Goal: Check status: Check status

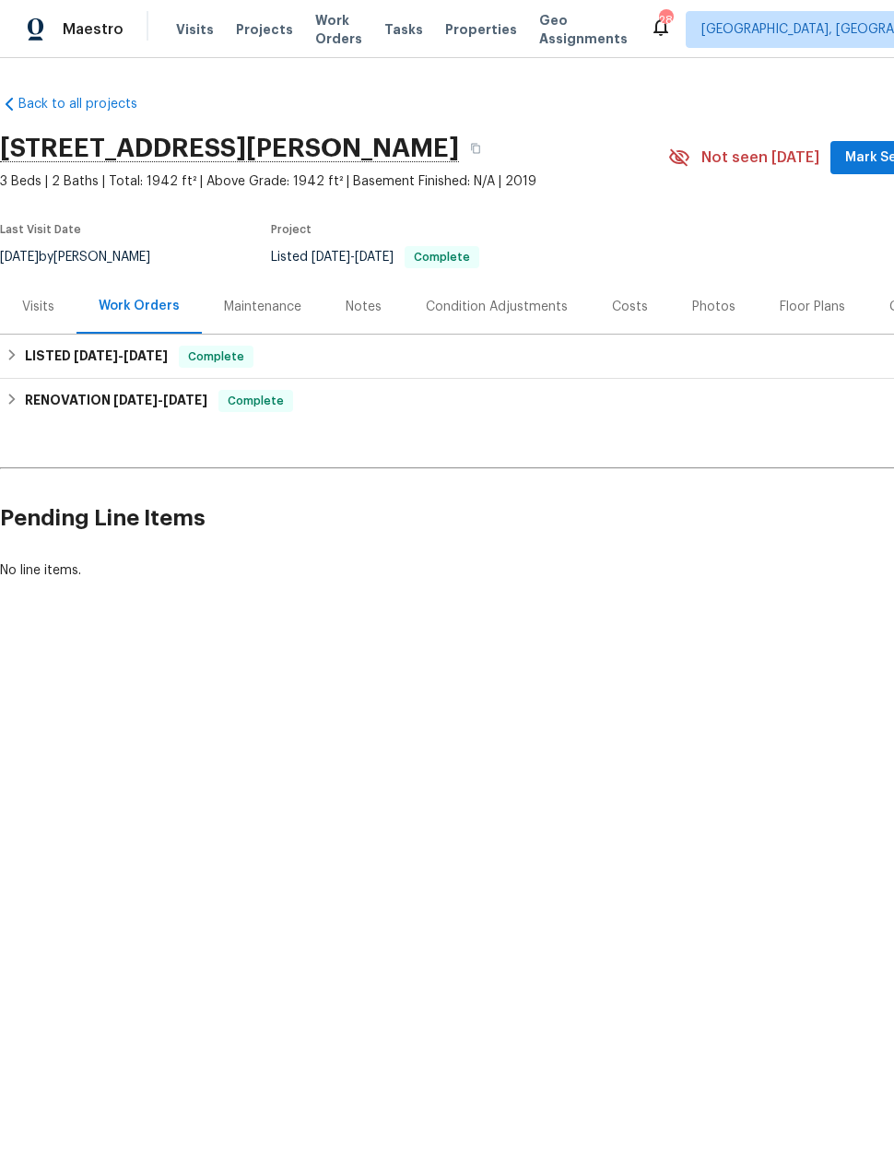
click at [252, 309] on div "Maintenance" at bounding box center [262, 307] width 77 height 18
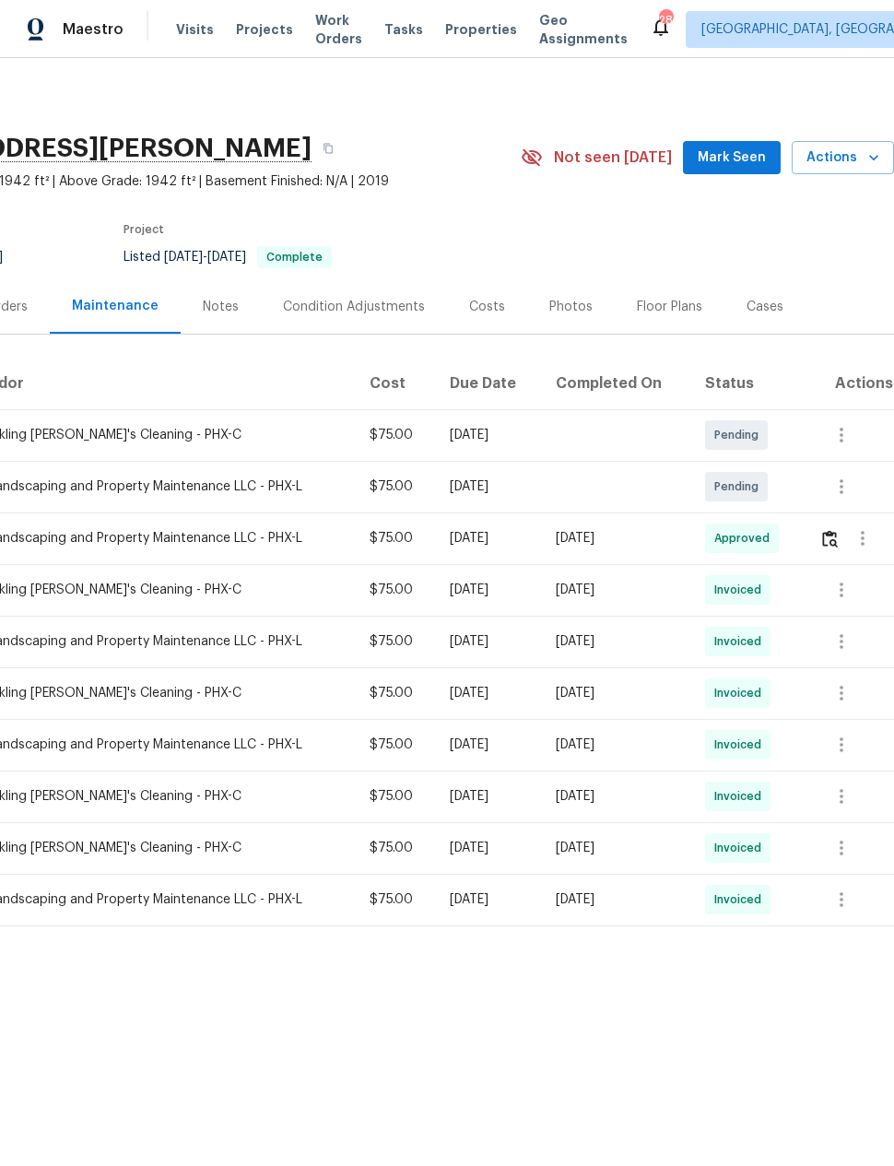
scroll to position [0, 147]
click at [860, 545] on icon "button" at bounding box center [862, 538] width 22 height 22
click at [814, 571] on li "View details" at bounding box center [814, 570] width 129 height 30
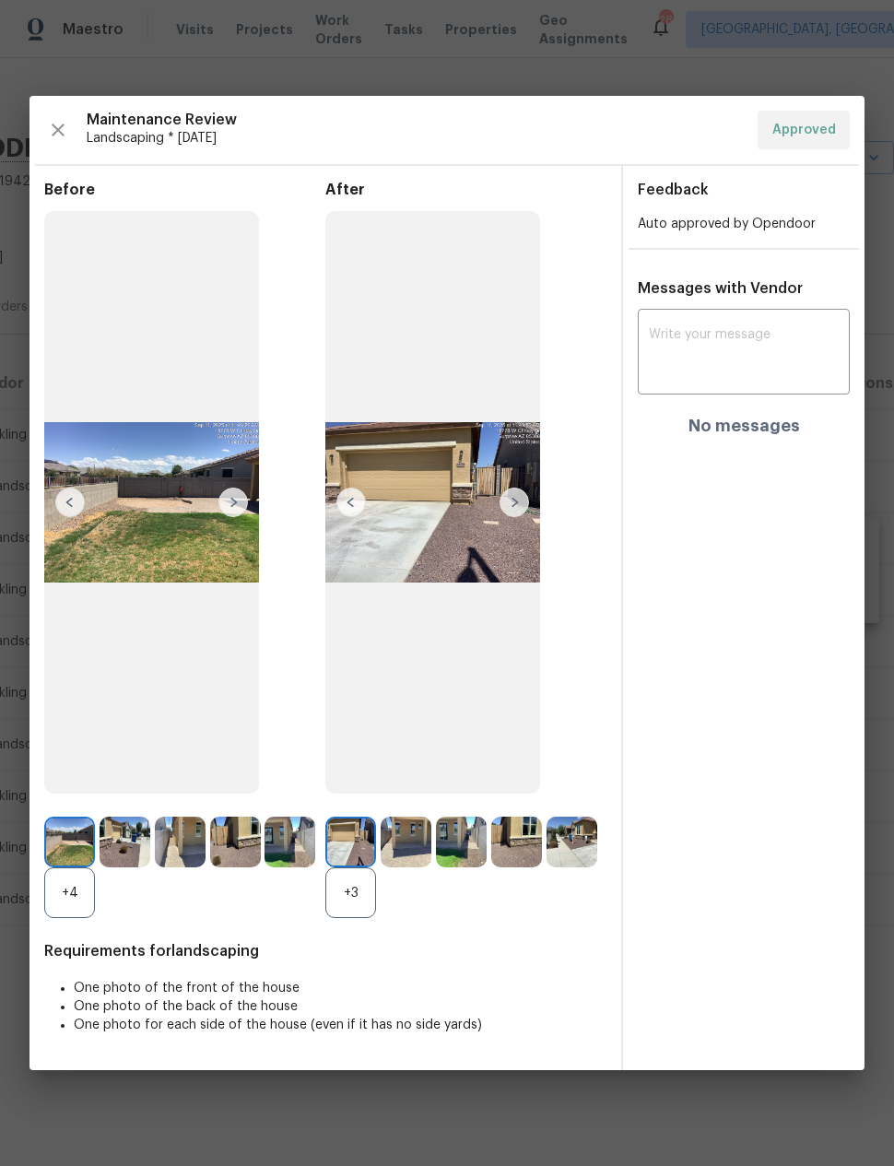
click at [515, 502] on img at bounding box center [513, 501] width 29 height 29
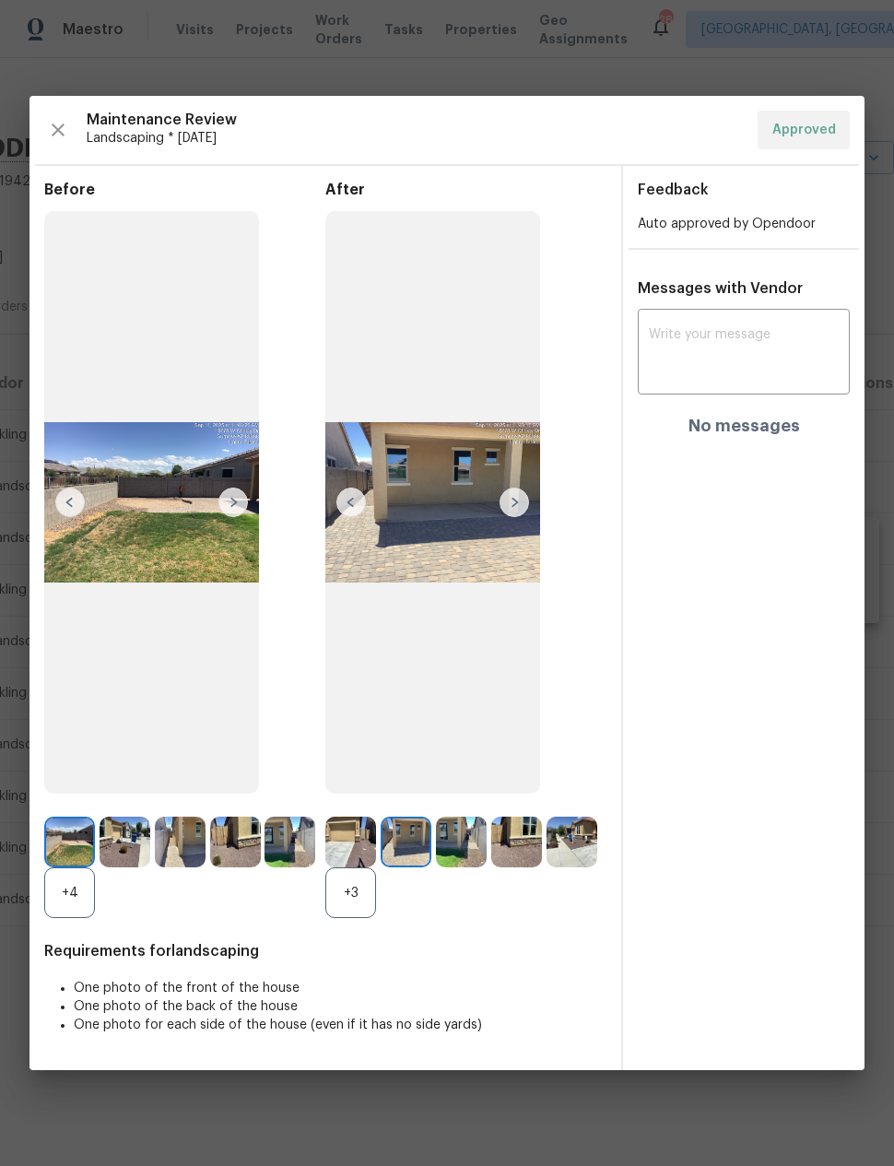
click at [506, 505] on img at bounding box center [513, 501] width 29 height 29
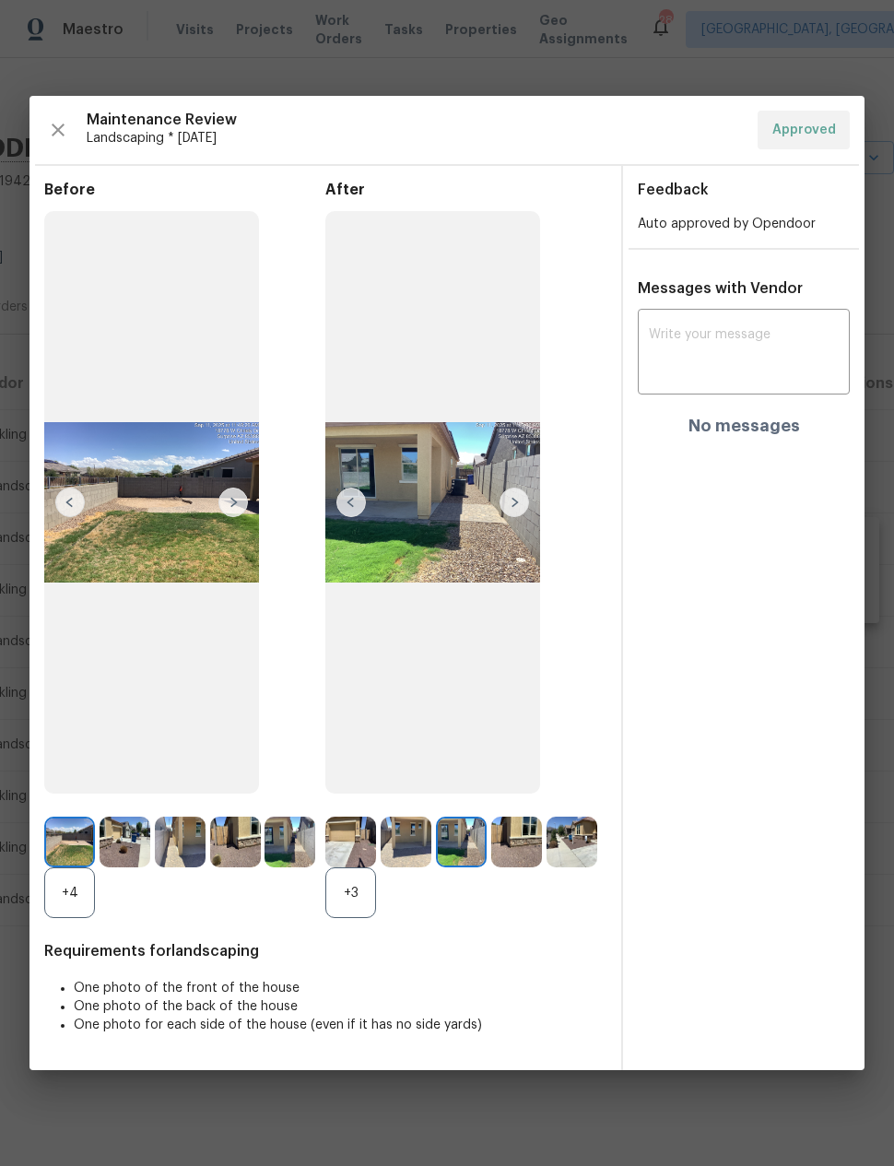
click at [510, 497] on img at bounding box center [513, 501] width 29 height 29
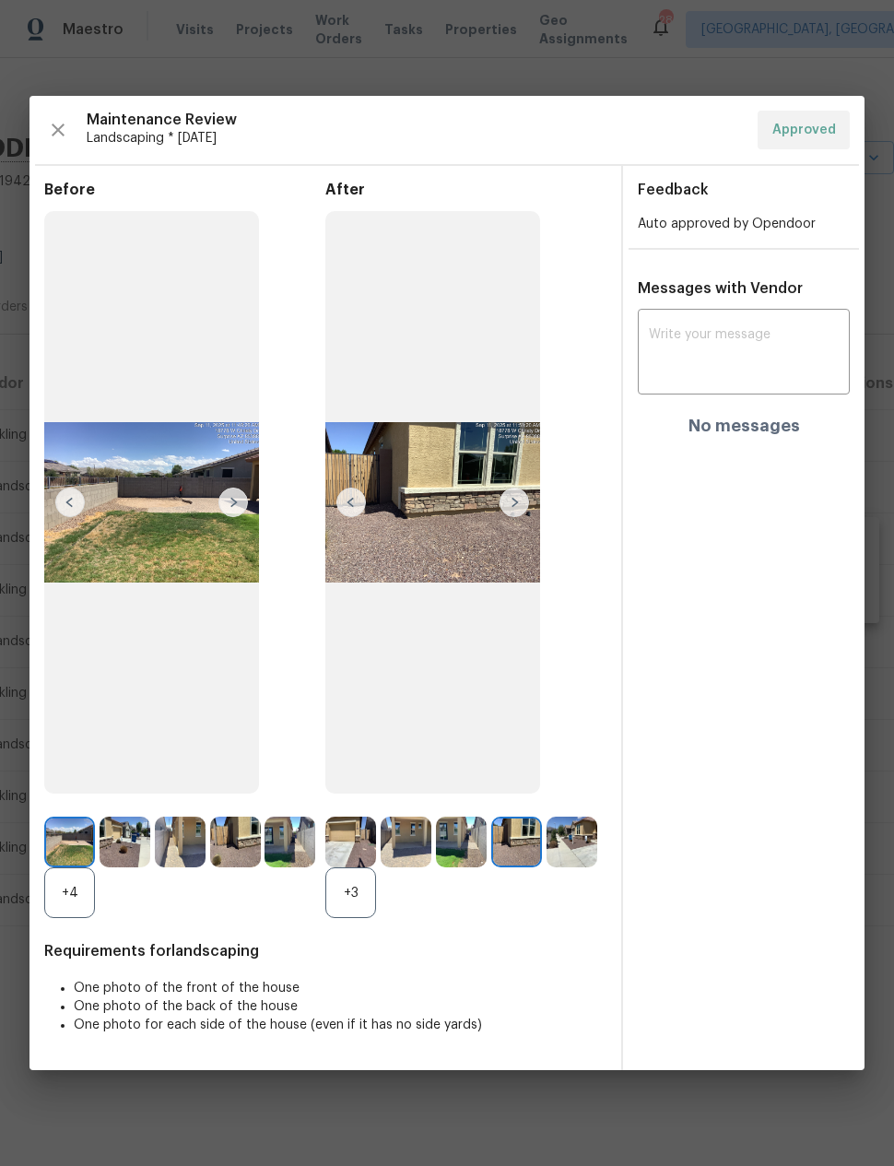
click at [521, 498] on img at bounding box center [513, 501] width 29 height 29
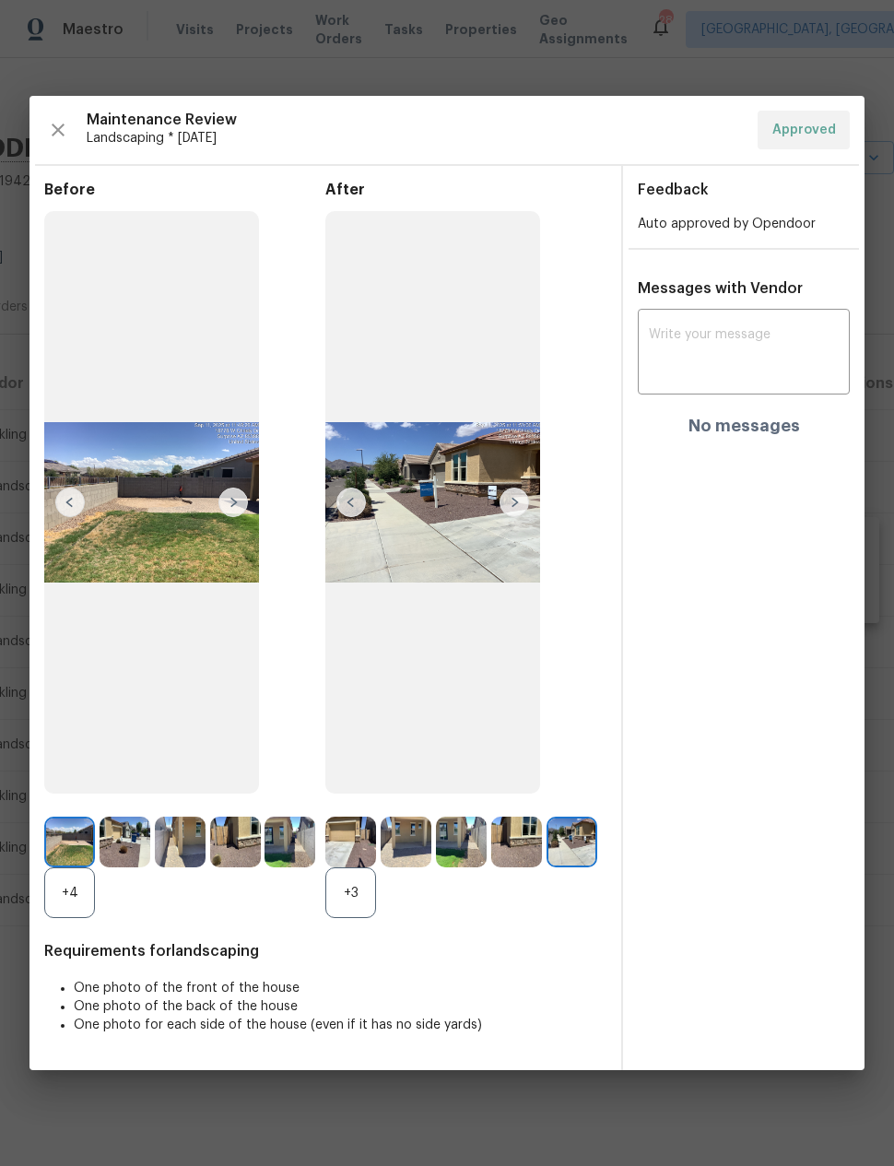
click at [510, 502] on img at bounding box center [513, 501] width 29 height 29
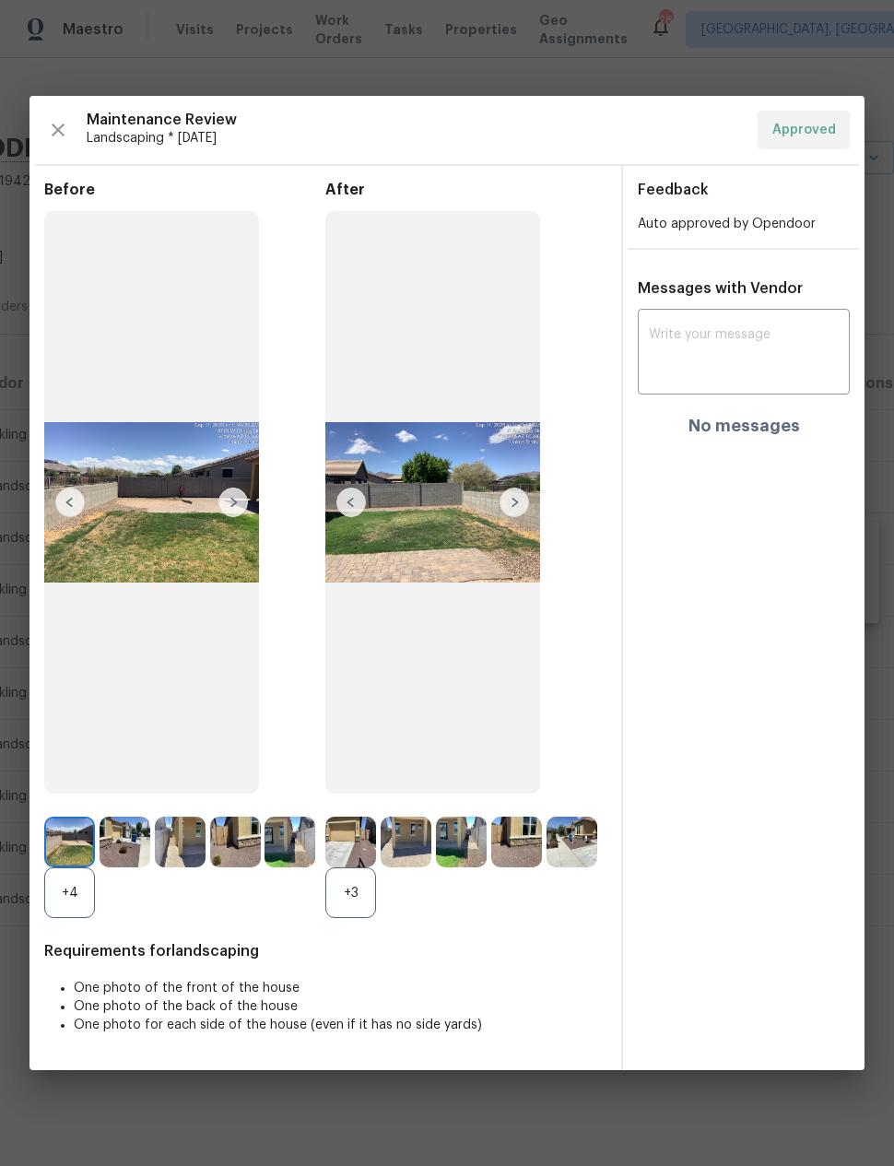
click at [515, 497] on img at bounding box center [513, 501] width 29 height 29
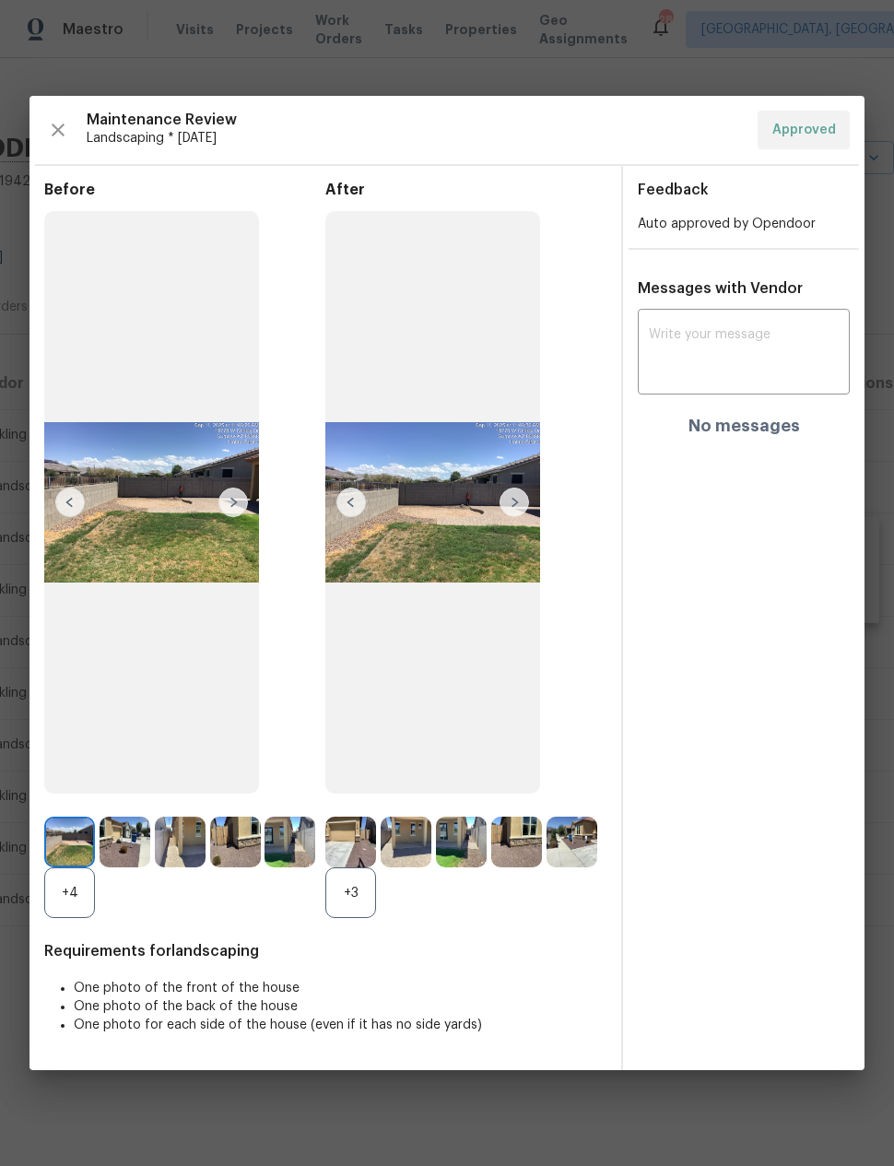
click at [476, 532] on img at bounding box center [432, 502] width 215 height 583
click at [476, 536] on img at bounding box center [432, 502] width 215 height 583
click at [60, 111] on button "button" at bounding box center [58, 130] width 28 height 39
